Goal: Transaction & Acquisition: Purchase product/service

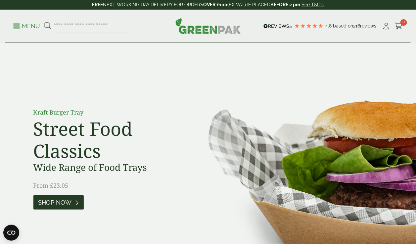
click at [55, 201] on span "Shop Now" at bounding box center [54, 202] width 33 height 7
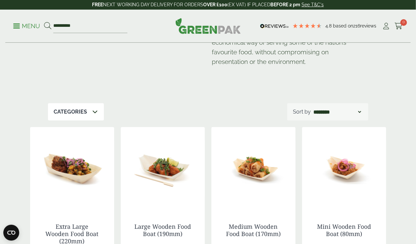
scroll to position [76, 0]
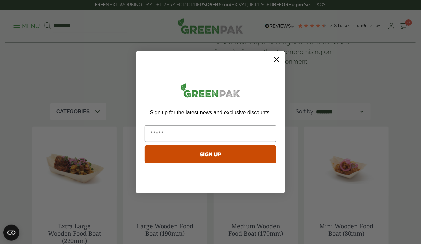
click at [277, 62] on circle "Close dialog" at bounding box center [276, 59] width 11 height 11
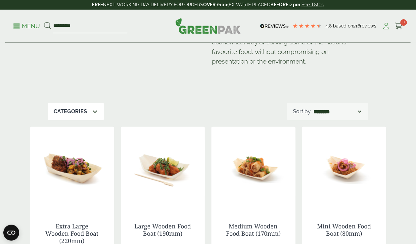
click at [385, 25] on icon at bounding box center [386, 26] width 8 height 7
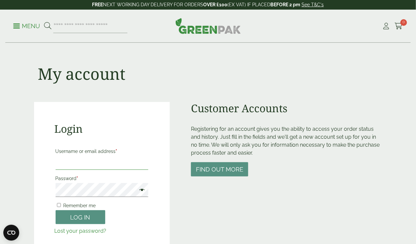
click at [80, 164] on input "Username or email address *" at bounding box center [102, 163] width 93 height 14
click at [62, 164] on input "Username or email address *" at bounding box center [102, 163] width 93 height 14
drag, startPoint x: 113, startPoint y: 163, endPoint x: 36, endPoint y: 159, distance: 77.6
click at [36, 159] on div "**********" at bounding box center [102, 181] width 136 height 159
type input "**********"
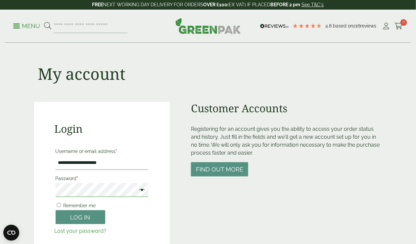
click at [56, 210] on button "Log in" at bounding box center [81, 217] width 50 height 14
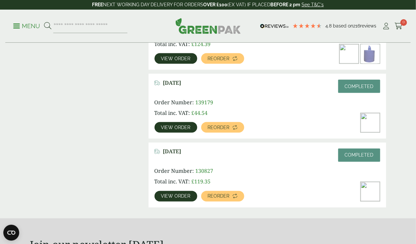
scroll to position [279, 0]
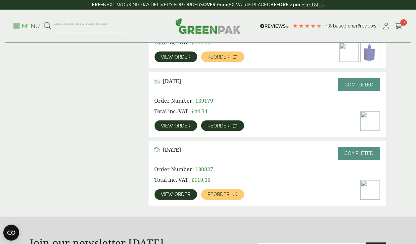
click at [213, 124] on span "Reorder" at bounding box center [219, 125] width 22 height 5
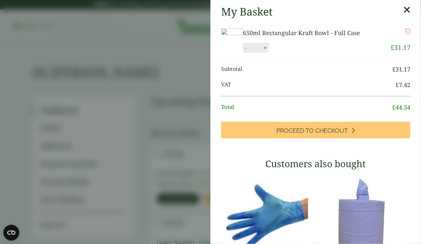
click at [404, 9] on icon at bounding box center [407, 9] width 7 height 9
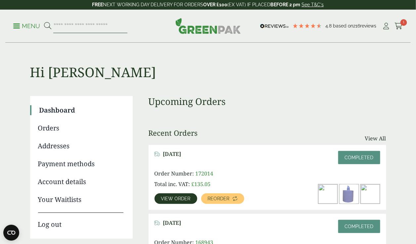
click at [68, 25] on input "search" at bounding box center [90, 26] width 74 height 14
type input "**********"
click at [44, 22] on button at bounding box center [47, 26] width 7 height 9
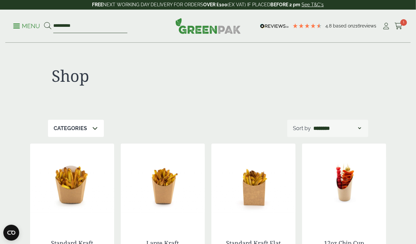
drag, startPoint x: 53, startPoint y: 25, endPoint x: 103, endPoint y: 22, distance: 49.8
click at [103, 22] on input "**********" at bounding box center [90, 26] width 74 height 14
type input "**********"
click at [44, 22] on button at bounding box center [47, 26] width 7 height 9
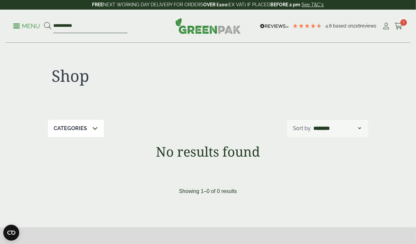
click at [69, 24] on input "**********" at bounding box center [90, 26] width 74 height 14
type input "****"
click at [44, 22] on button at bounding box center [47, 26] width 7 height 9
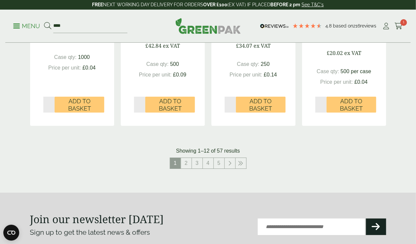
scroll to position [691, 0]
click at [186, 163] on link "2" at bounding box center [186, 163] width 11 height 11
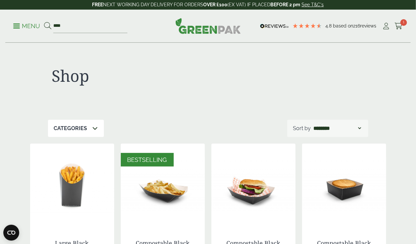
click at [86, 126] on p "Categories" at bounding box center [70, 128] width 33 height 8
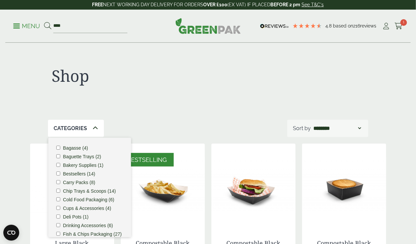
scroll to position [8, 0]
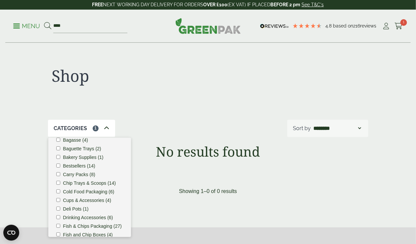
click at [182, 106] on div "Shop" at bounding box center [208, 81] width 320 height 77
click at [151, 175] on div "Shop Categories 1 Bagasse (4) Baguette Trays (2) Bakery Supplies (1) Bestseller…" at bounding box center [208, 124] width 364 height 163
click at [70, 28] on input "****" at bounding box center [90, 26] width 74 height 14
type input "*"
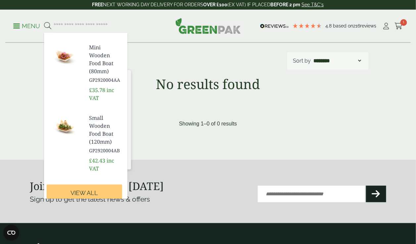
scroll to position [436, 0]
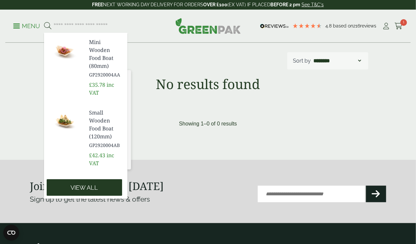
click at [80, 181] on link "View all" at bounding box center [84, 187] width 75 height 17
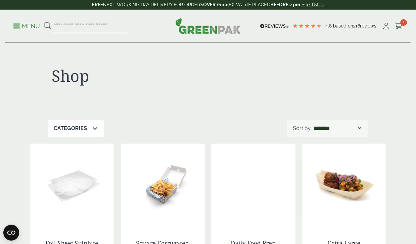
click at [96, 28] on input "search" at bounding box center [90, 26] width 74 height 14
type input "*********"
click at [44, 22] on button at bounding box center [47, 26] width 7 height 9
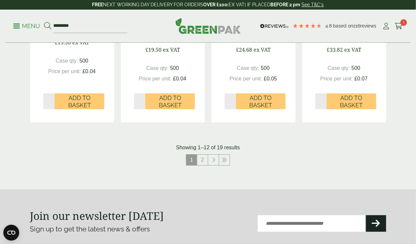
scroll to position [696, 0]
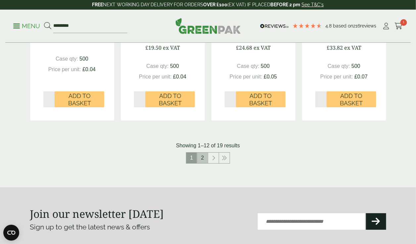
click at [203, 158] on link "2" at bounding box center [202, 158] width 11 height 11
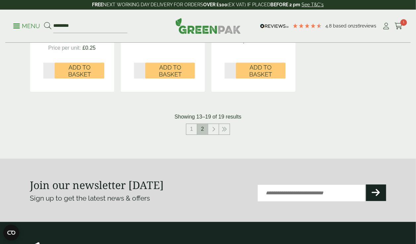
scroll to position [498, 0]
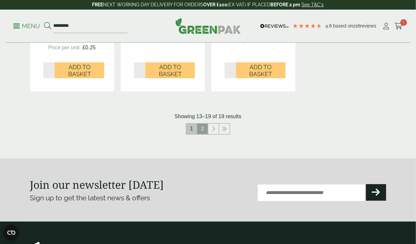
click at [192, 127] on link "1" at bounding box center [191, 128] width 11 height 11
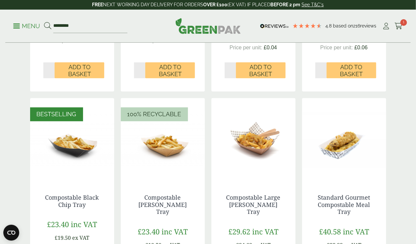
click at [164, 146] on img at bounding box center [163, 139] width 84 height 83
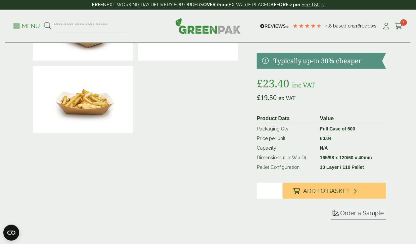
scroll to position [74, 0]
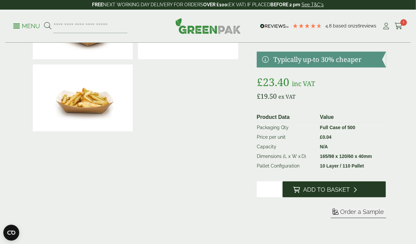
click at [318, 189] on span "Add to Basket" at bounding box center [326, 189] width 47 height 7
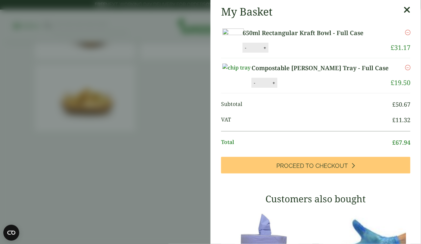
click at [404, 9] on icon at bounding box center [407, 9] width 7 height 9
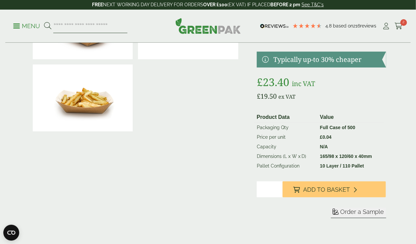
click at [81, 28] on input "search" at bounding box center [90, 26] width 74 height 14
type input "******"
click at [44, 22] on button at bounding box center [47, 26] width 7 height 9
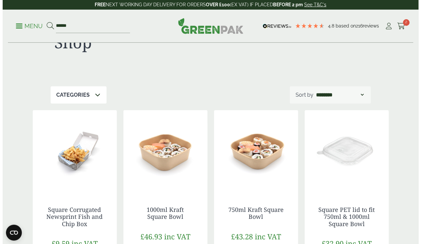
scroll to position [33, 0]
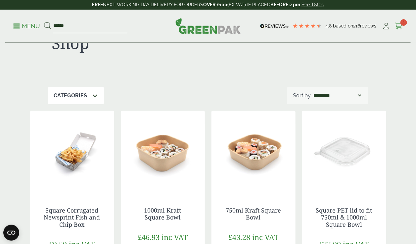
click at [402, 24] on span "2" at bounding box center [404, 22] width 7 height 7
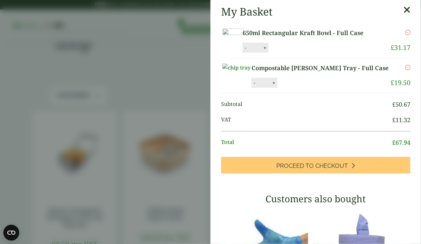
click at [257, 86] on button "-" at bounding box center [254, 83] width 5 height 6
click at [312, 88] on button "Update" at bounding box center [295, 83] width 33 height 10
click at [257, 86] on button "-" at bounding box center [254, 83] width 5 height 6
click at [312, 88] on button "Update" at bounding box center [295, 83] width 33 height 10
type input "*"
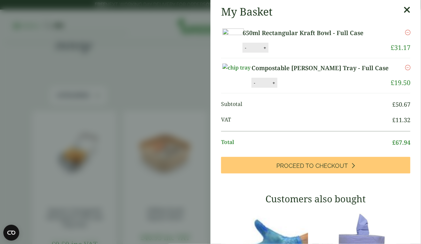
click at [405, 70] on icon "Remove this item" at bounding box center [407, 67] width 5 height 5
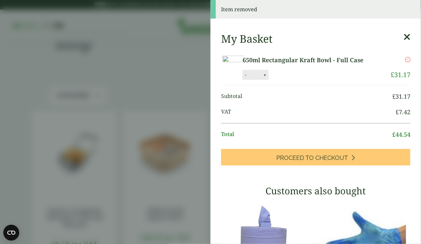
click at [268, 78] on button "+" at bounding box center [265, 75] width 7 height 6
type input "*"
click at [303, 80] on button "Update" at bounding box center [286, 75] width 33 height 10
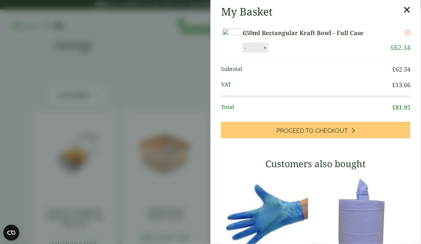
click at [248, 51] on button "-" at bounding box center [245, 48] width 5 height 6
type input "*"
click at [303, 53] on button "Update" at bounding box center [286, 48] width 33 height 10
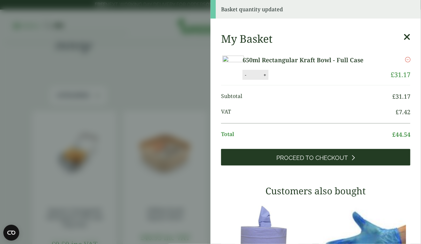
click at [312, 162] on span "Proceed to Checkout" at bounding box center [313, 157] width 72 height 7
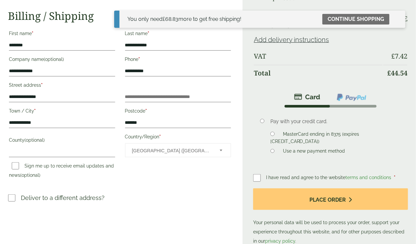
scroll to position [94, 0]
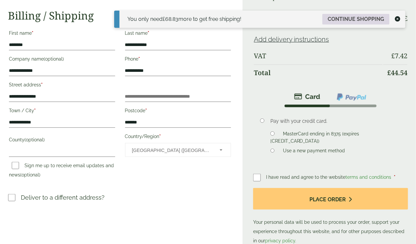
click at [367, 17] on link "Continue shopping" at bounding box center [355, 19] width 67 height 11
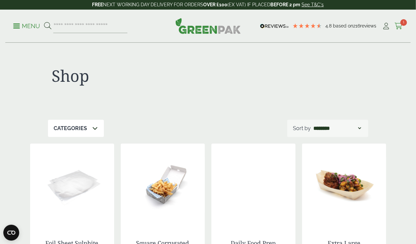
click at [400, 26] on icon at bounding box center [399, 26] width 8 height 7
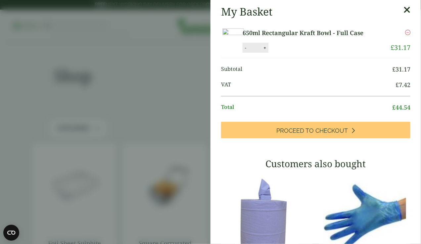
click at [268, 51] on button "+" at bounding box center [265, 48] width 7 height 6
type input "*"
click at [303, 53] on button "Update" at bounding box center [286, 48] width 33 height 10
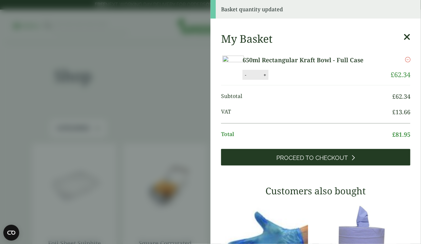
click at [300, 162] on span "Proceed to Checkout" at bounding box center [313, 157] width 72 height 7
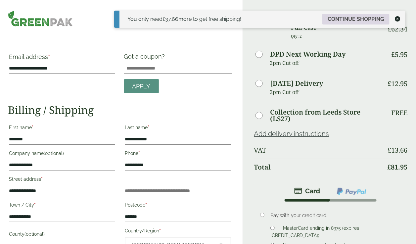
click at [352, 19] on link "Continue shopping" at bounding box center [355, 19] width 67 height 11
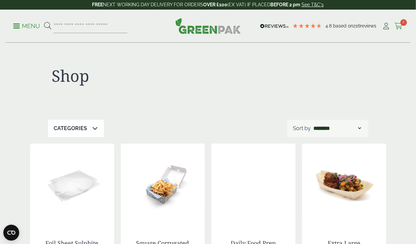
click at [402, 23] on span "2" at bounding box center [404, 22] width 7 height 7
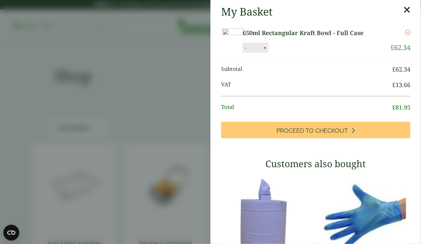
click at [268, 51] on button "+" at bounding box center [265, 48] width 7 height 6
type input "*"
click at [303, 53] on button "Update" at bounding box center [286, 48] width 33 height 10
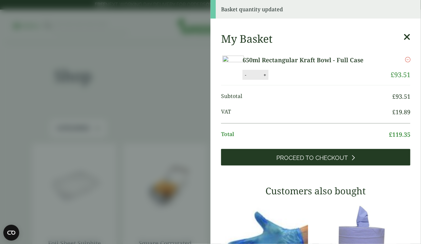
click at [302, 162] on span "Proceed to Checkout" at bounding box center [313, 157] width 72 height 7
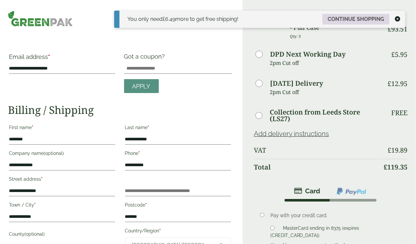
click at [380, 19] on link "Continue shopping" at bounding box center [355, 19] width 67 height 11
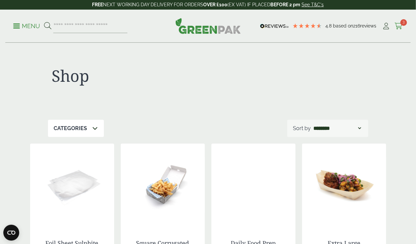
click at [399, 24] on icon at bounding box center [399, 26] width 8 height 7
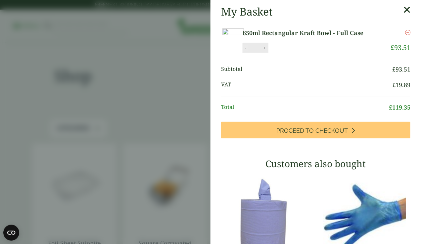
click at [248, 51] on button "-" at bounding box center [245, 48] width 5 height 6
type input "*"
click at [303, 53] on button "Update" at bounding box center [286, 48] width 33 height 10
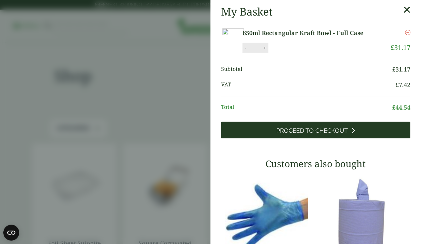
click at [312, 138] on link "Proceed to Checkout" at bounding box center [315, 130] width 189 height 17
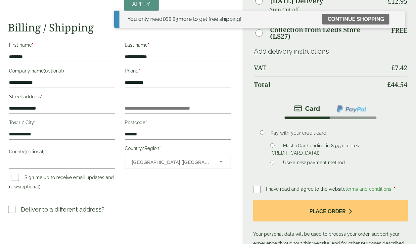
scroll to position [84, 0]
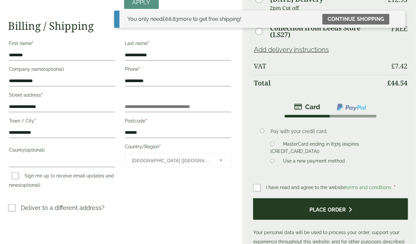
click at [320, 204] on button "Place order" at bounding box center [330, 209] width 155 height 22
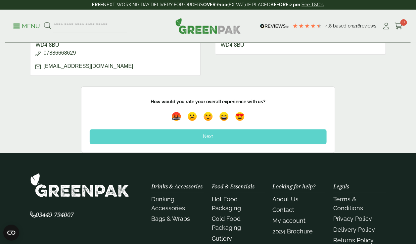
scroll to position [312, 0]
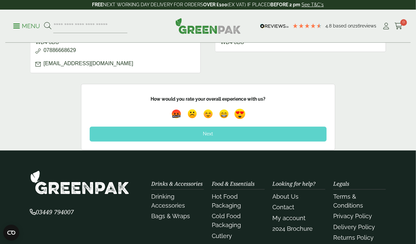
click at [240, 113] on img at bounding box center [239, 114] width 15 height 15
click at [206, 134] on div "Next" at bounding box center [208, 134] width 237 height 15
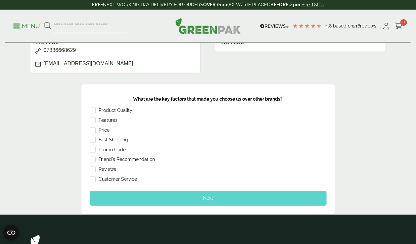
click at [213, 198] on div "Next" at bounding box center [208, 198] width 237 height 15
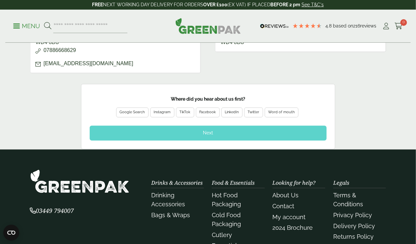
click at [276, 110] on div "Word of mouth" at bounding box center [281, 113] width 26 height 6
click at [203, 134] on div "Next" at bounding box center [208, 133] width 237 height 15
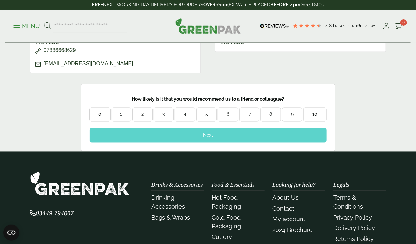
click at [272, 111] on div "8" at bounding box center [271, 114] width 20 height 7
click at [313, 113] on div "10" at bounding box center [315, 114] width 22 height 7
click at [224, 133] on div "Next" at bounding box center [208, 135] width 237 height 15
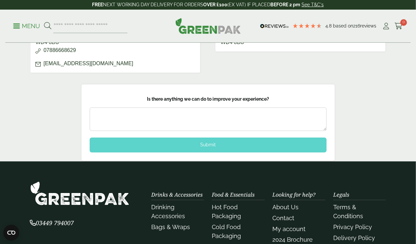
click at [202, 141] on div "Submit" at bounding box center [208, 145] width 237 height 15
